Goal: Task Accomplishment & Management: Manage account settings

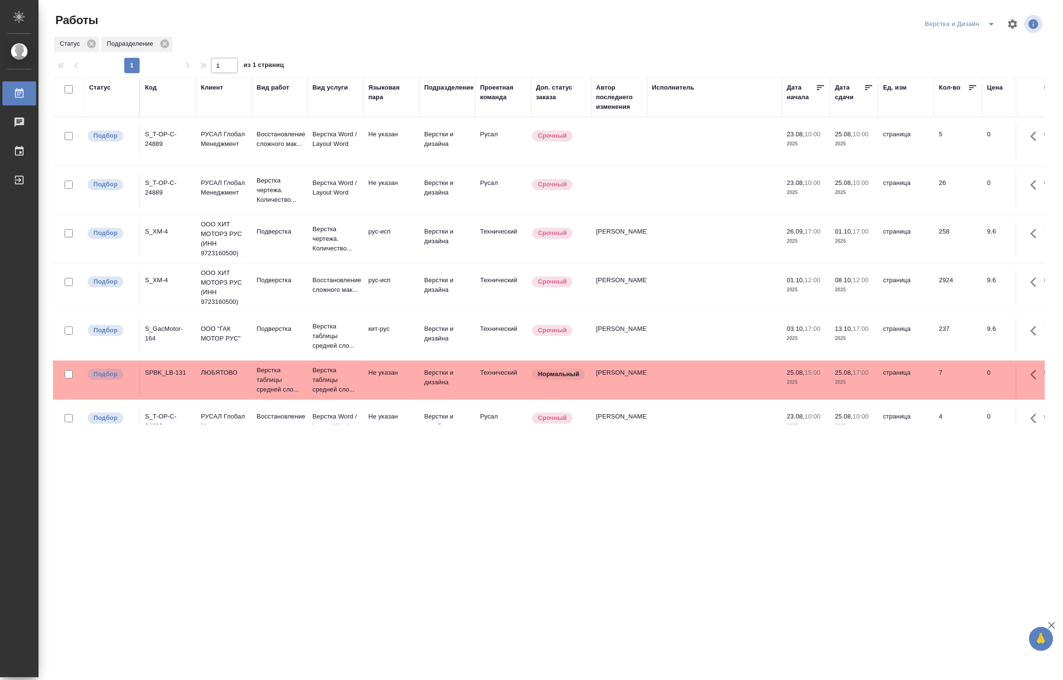
click at [898, 20] on icon "split button" at bounding box center [992, 24] width 12 height 12
click at [898, 76] on li "[PERSON_NAME]" at bounding box center [966, 73] width 92 height 15
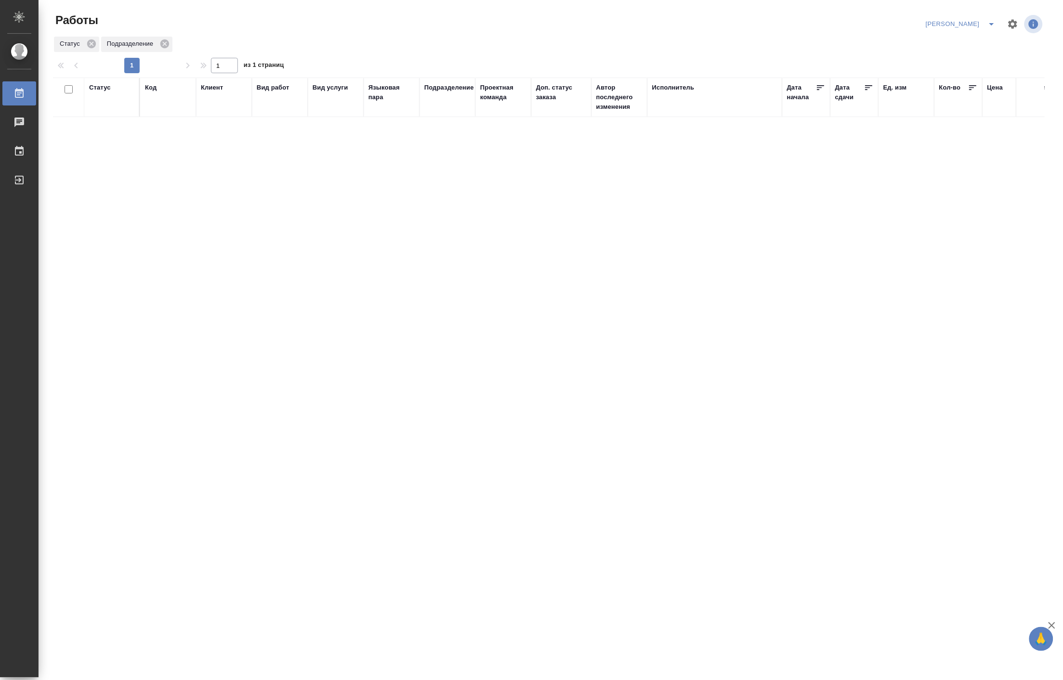
click at [986, 21] on icon "split button" at bounding box center [992, 24] width 12 height 12
click at [963, 40] on li "[PERSON_NAME] работе" at bounding box center [955, 43] width 92 height 15
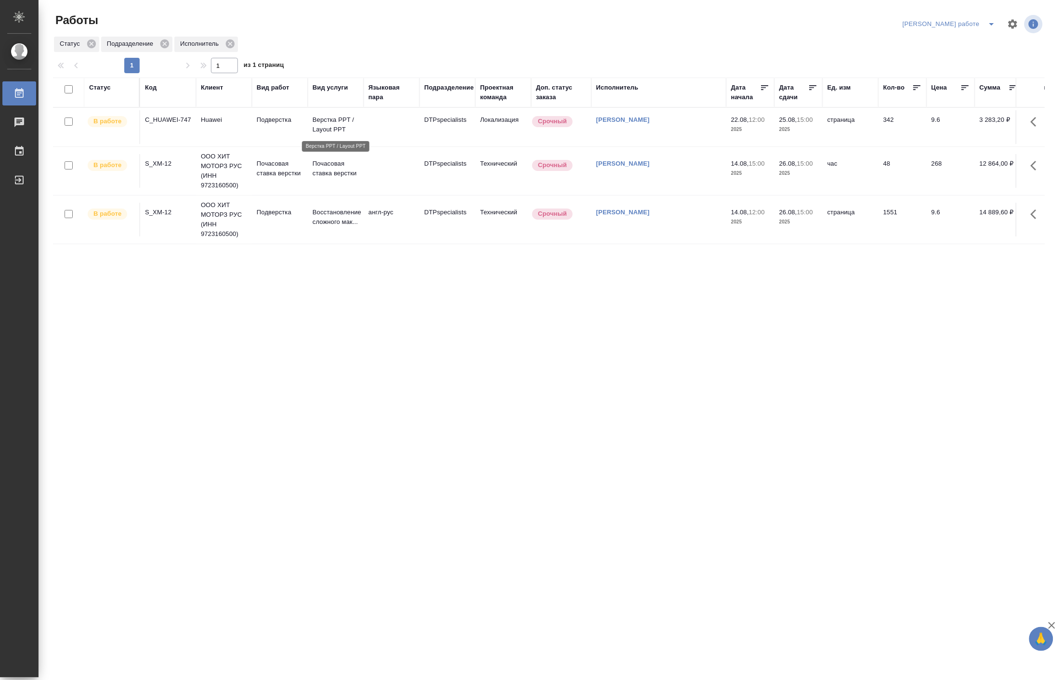
click at [331, 117] on p "Верстка PPT / Layout PPT" at bounding box center [336, 124] width 46 height 19
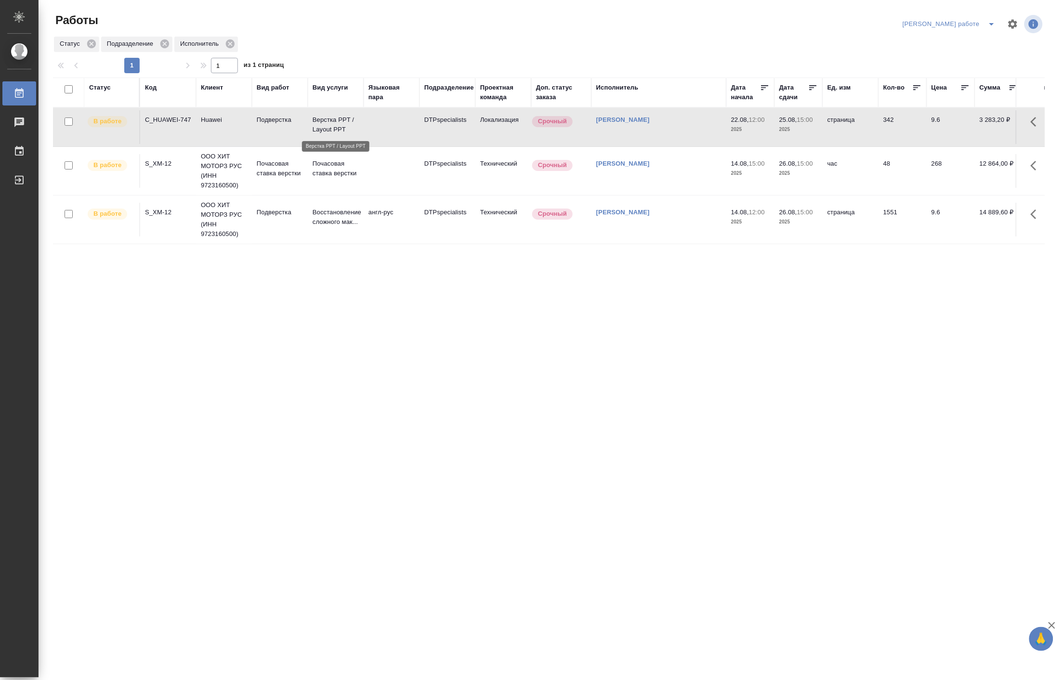
click at [331, 117] on p "Верстка PPT / Layout PPT" at bounding box center [336, 124] width 46 height 19
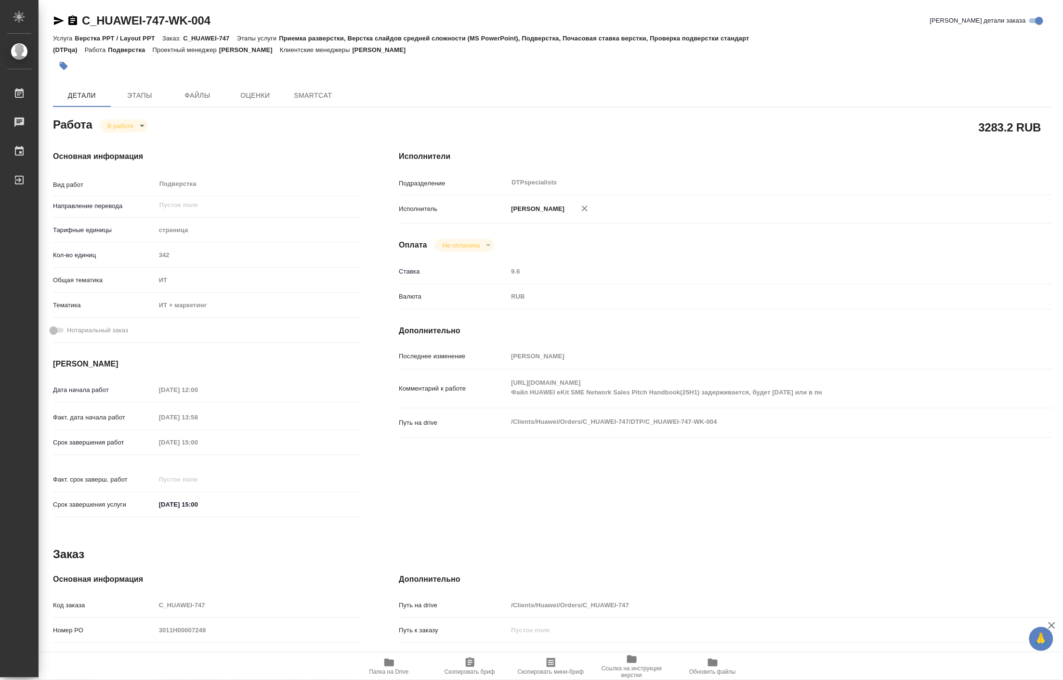
type textarea "x"
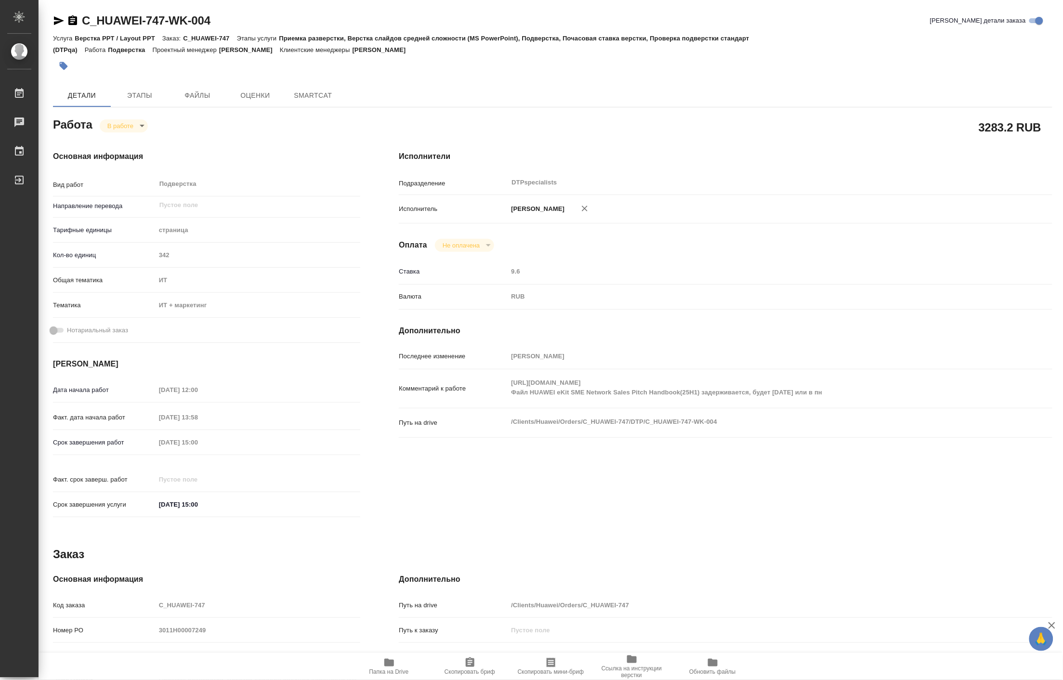
type textarea "x"
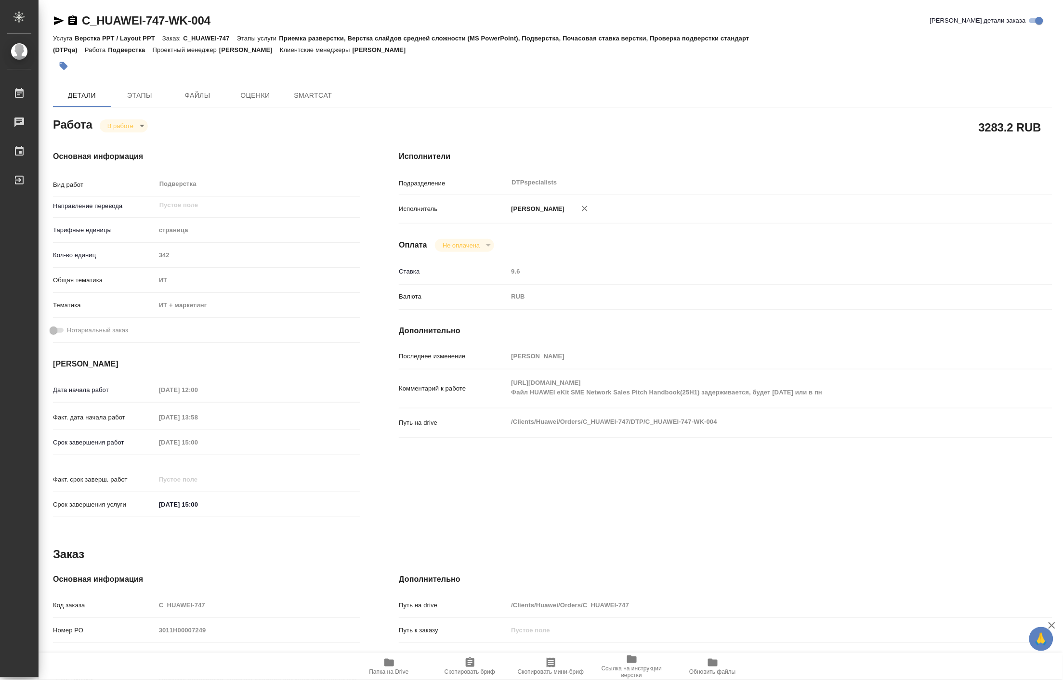
type textarea "x"
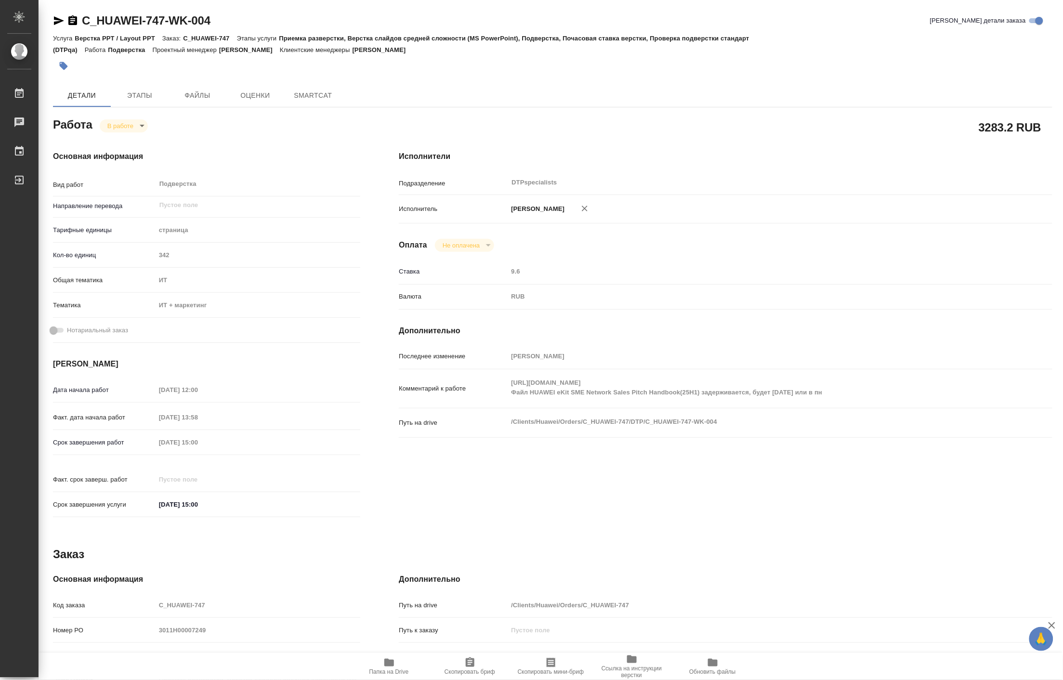
type textarea "x"
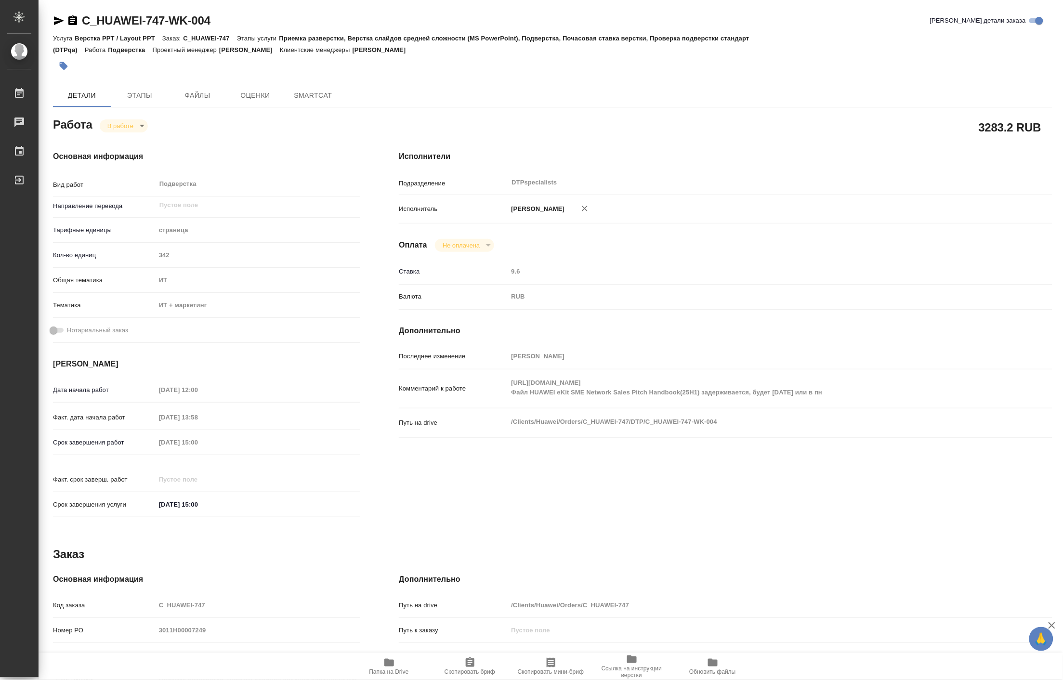
type textarea "x"
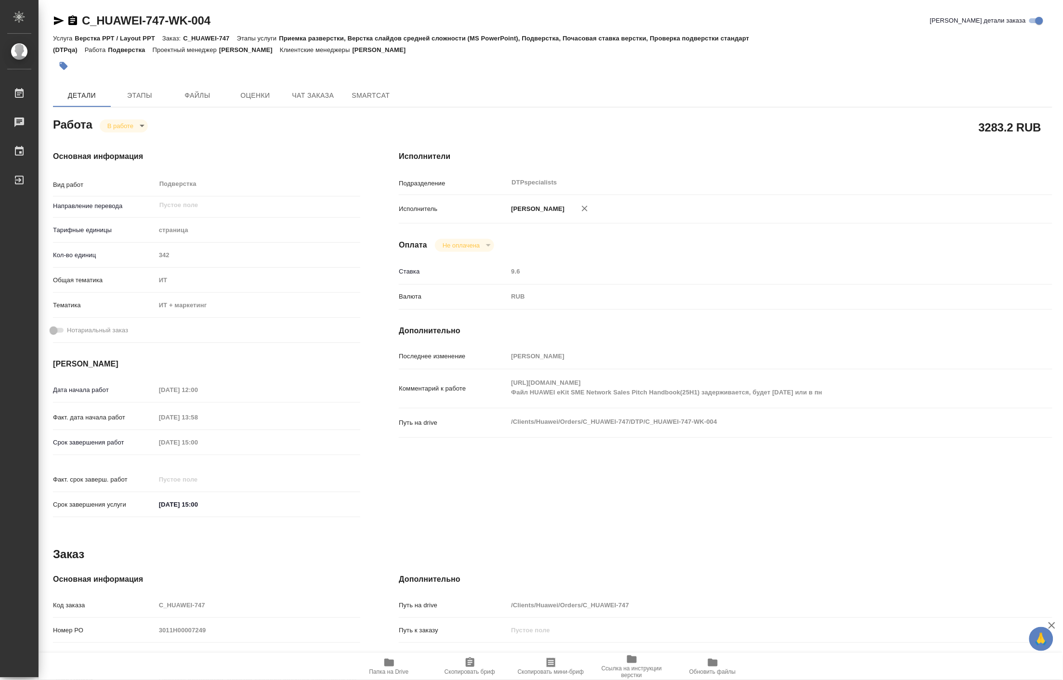
type textarea "x"
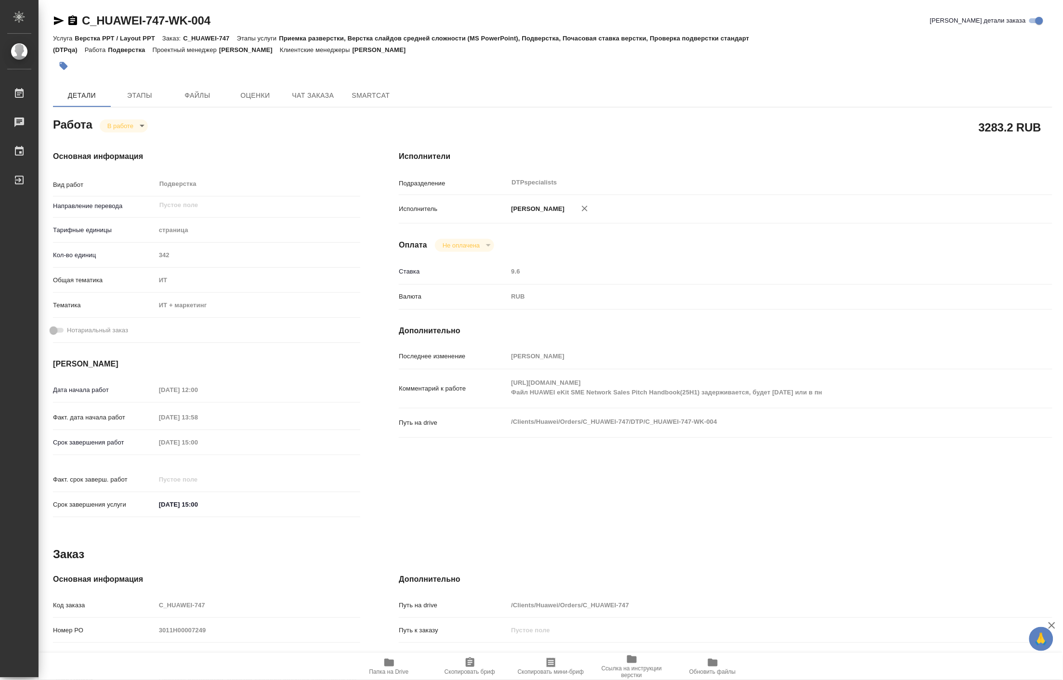
click at [490, 393] on div "Комментарий к работе https://drive.awatera.com/s/eqKTmLqdkTc3psP Файл HUAWEI eK…" at bounding box center [726, 388] width 654 height 31
type textarea "x"
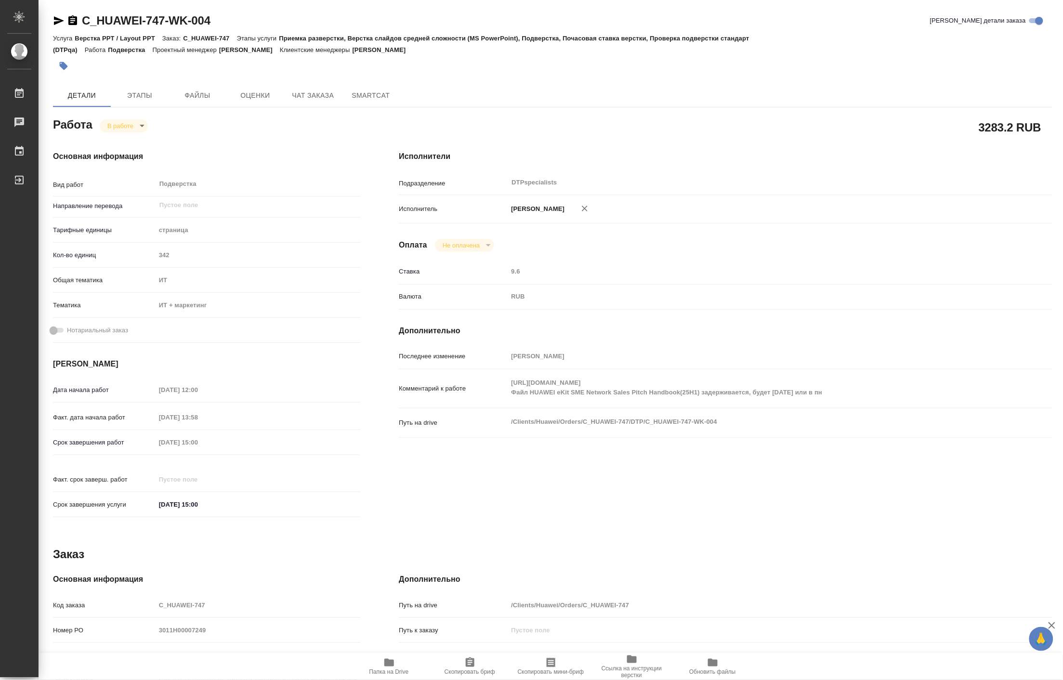
type textarea "x"
